Goal: Transaction & Acquisition: Book appointment/travel/reservation

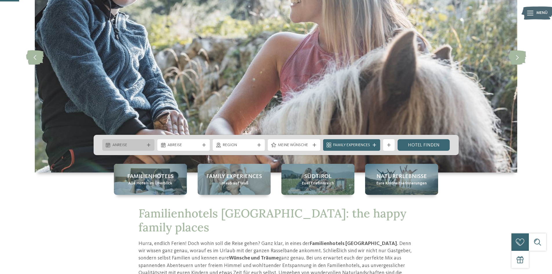
click at [142, 148] on span "Anreise" at bounding box center [128, 145] width 32 height 6
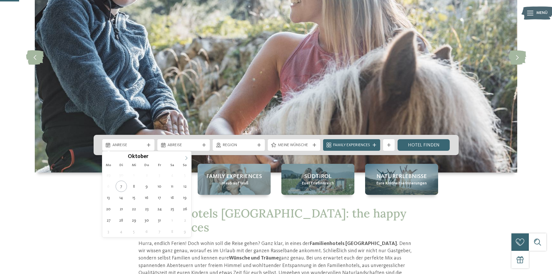
click at [187, 155] on span at bounding box center [186, 156] width 10 height 10
type div "[DATE]"
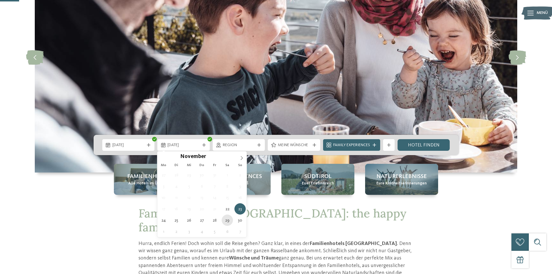
type div "[DATE]"
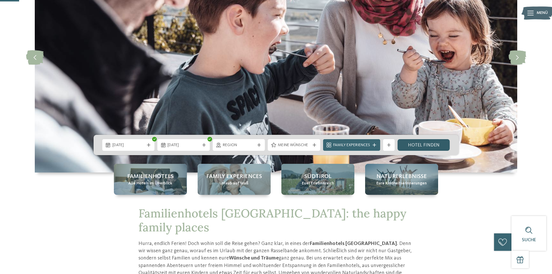
click at [421, 144] on link "Hotel finden" at bounding box center [424, 145] width 52 height 12
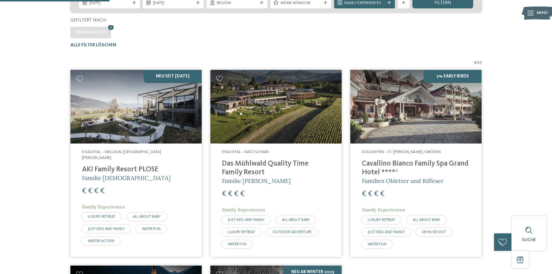
scroll to position [161, 0]
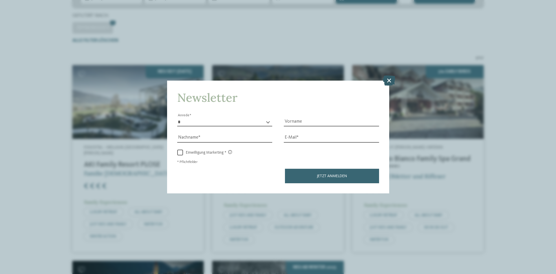
click at [391, 79] on icon at bounding box center [389, 80] width 12 height 10
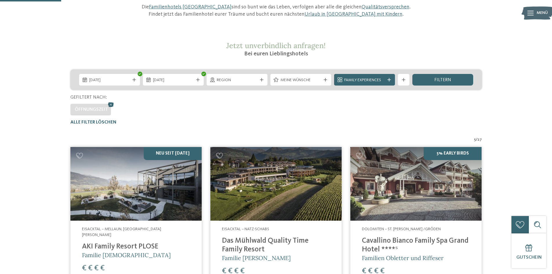
scroll to position [74, 0]
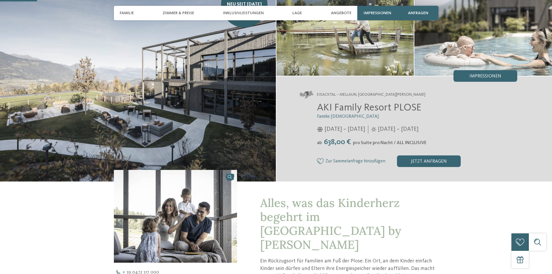
scroll to position [145, 0]
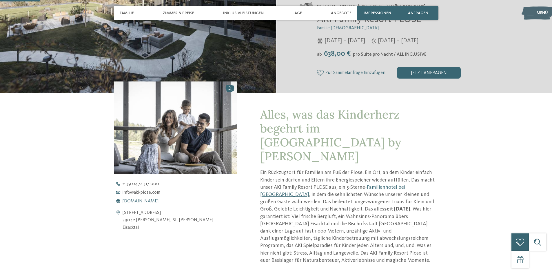
click at [135, 200] on span "www.aki-plose.com" at bounding box center [141, 201] width 36 height 5
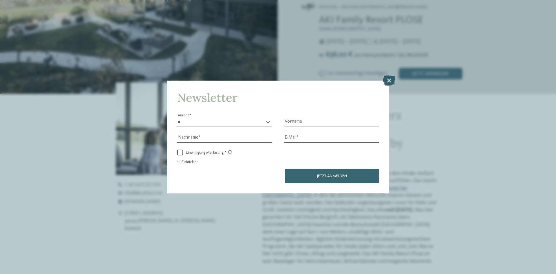
click at [394, 83] on icon at bounding box center [389, 80] width 12 height 10
